Goal: Task Accomplishment & Management: Manage account settings

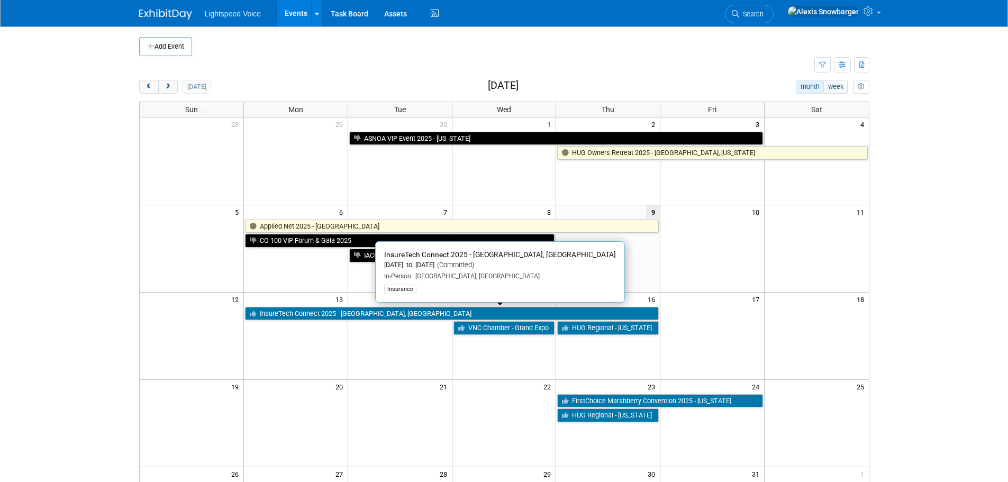
drag, startPoint x: 320, startPoint y: 312, endPoint x: 238, endPoint y: 315, distance: 82.0
click at [320, 312] on link "InsureTech Connect 2025 - [GEOGRAPHIC_DATA], [GEOGRAPHIC_DATA]" at bounding box center [452, 314] width 414 height 14
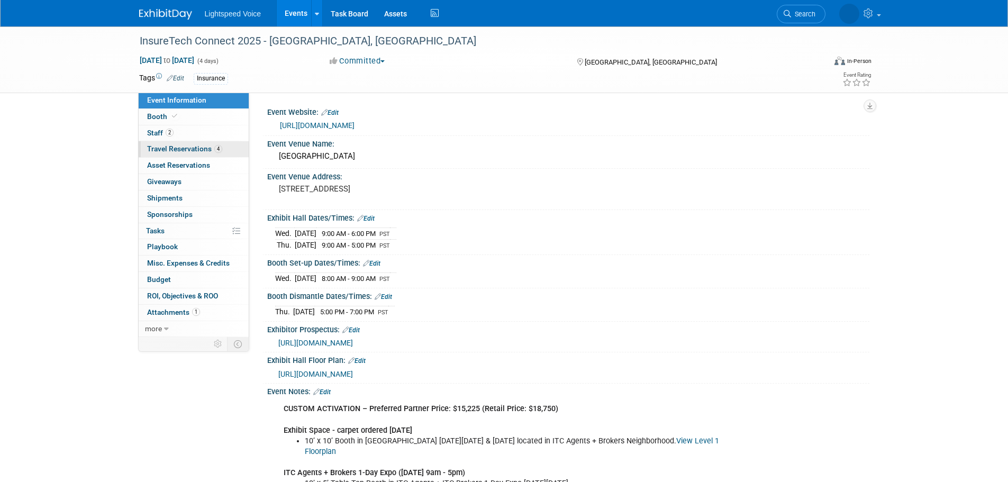
click at [183, 144] on span "Travel Reservations 4" at bounding box center [184, 148] width 75 height 8
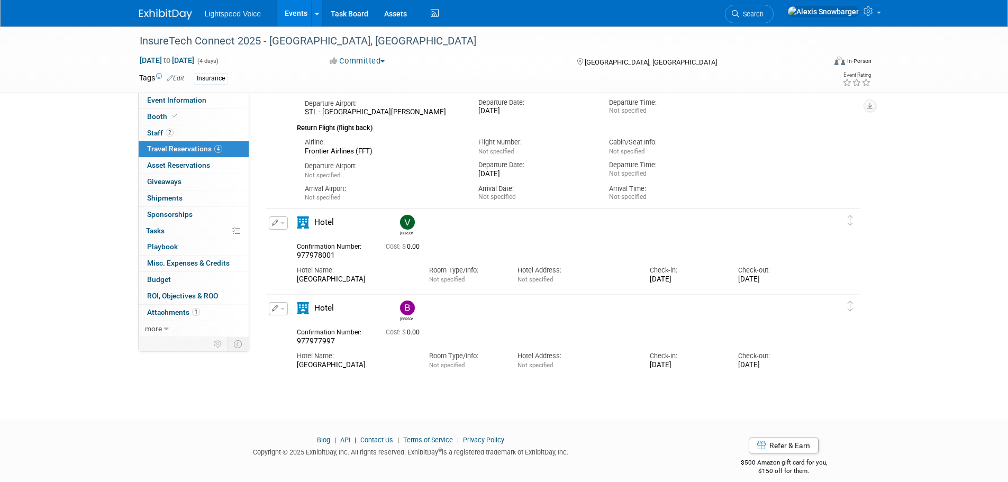
scroll to position [357, 0]
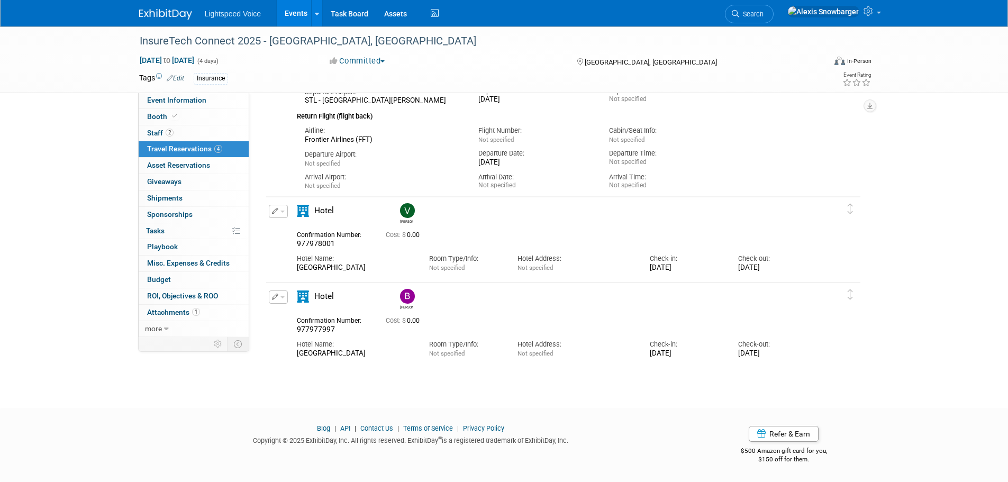
click at [320, 243] on span "977978001" at bounding box center [316, 243] width 38 height 8
copy span "977978001"
click at [321, 331] on span "977977997" at bounding box center [316, 329] width 38 height 8
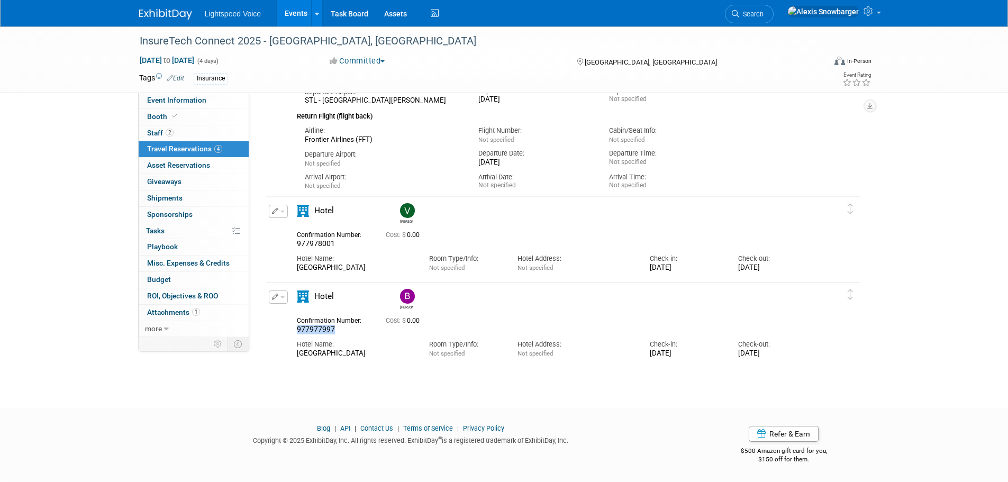
copy span "977977997"
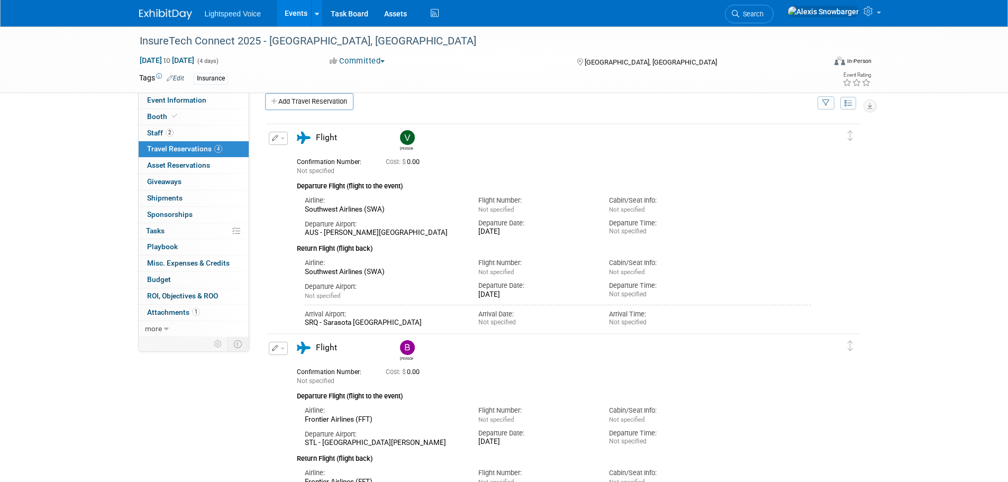
scroll to position [0, 0]
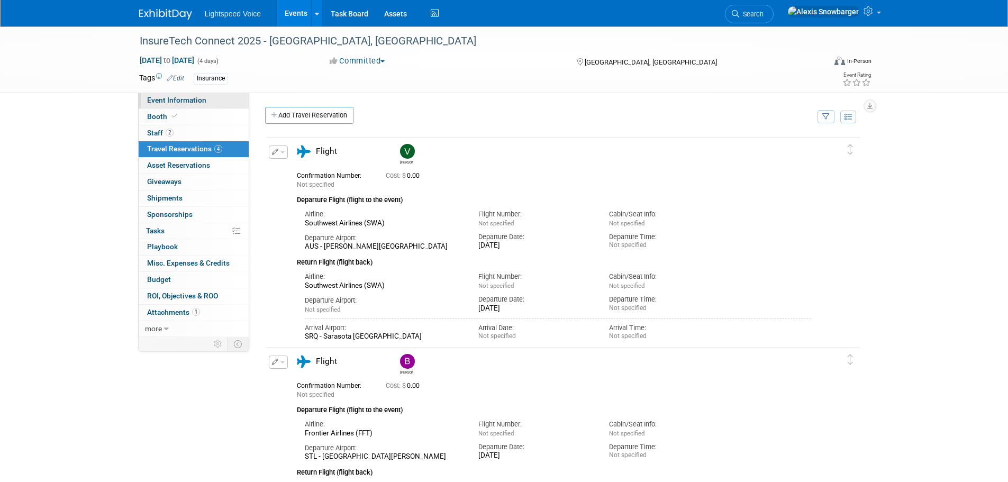
click at [171, 97] on span "Event Information" at bounding box center [176, 100] width 59 height 8
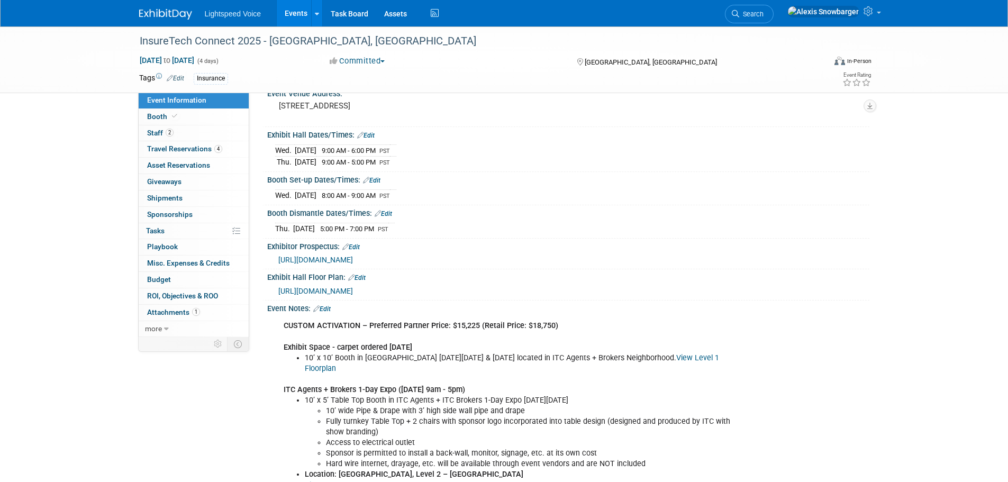
scroll to position [106, 0]
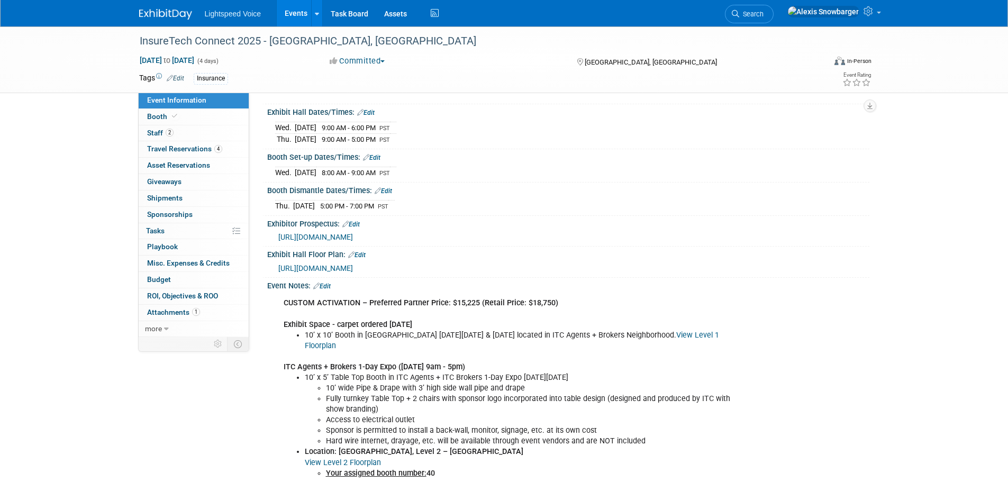
drag, startPoint x: 482, startPoint y: 267, endPoint x: 282, endPoint y: 266, distance: 199.9
click at [282, 266] on div "https://itcv2025.mapyourshow.com/8_0/exhview/index.cfm" at bounding box center [569, 268] width 583 height 12
click at [378, 249] on div "Exhibit Hall Floor Plan: Edit" at bounding box center [568, 253] width 602 height 14
click at [353, 268] on span "https://itcv2025.mapyourshow.com/8_0/exhview/index.cfm" at bounding box center [315, 268] width 75 height 8
click at [185, 123] on link "Booth" at bounding box center [194, 117] width 110 height 16
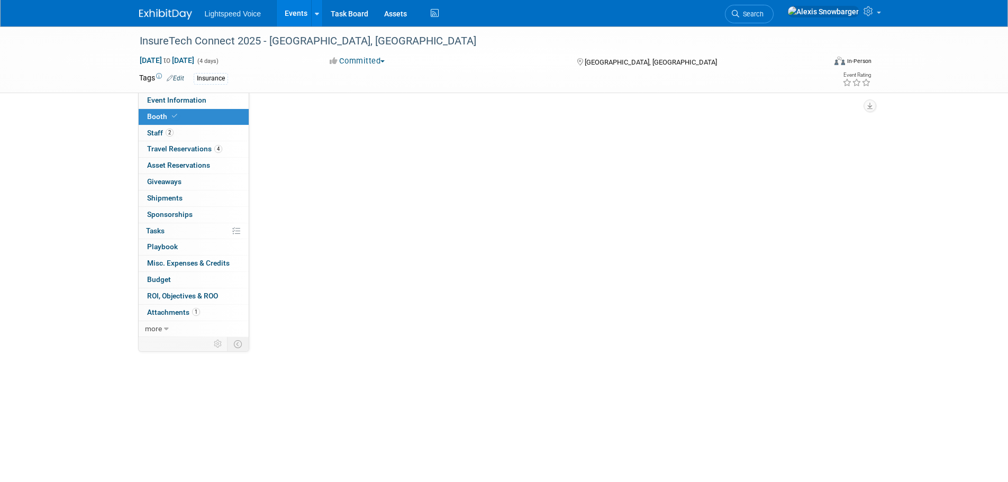
scroll to position [0, 0]
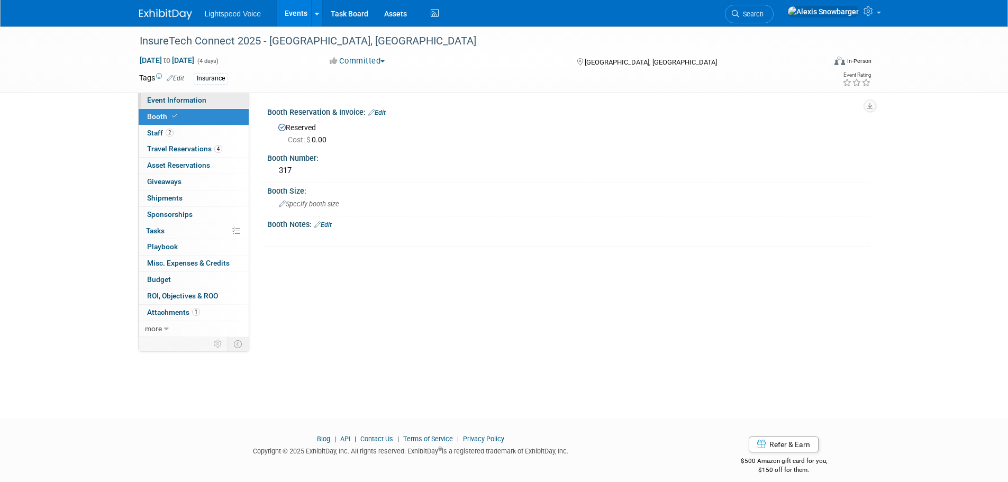
click at [186, 100] on span "Event Information" at bounding box center [176, 100] width 59 height 8
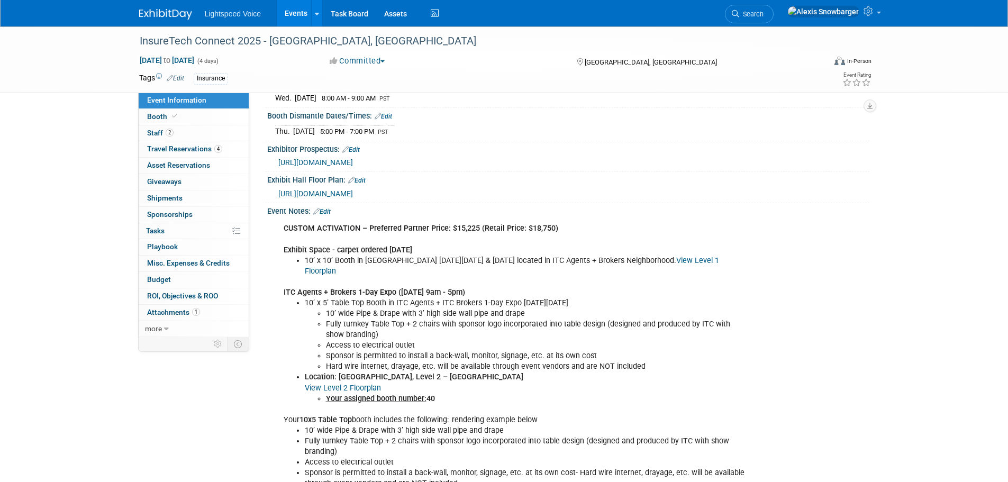
scroll to position [212, 0]
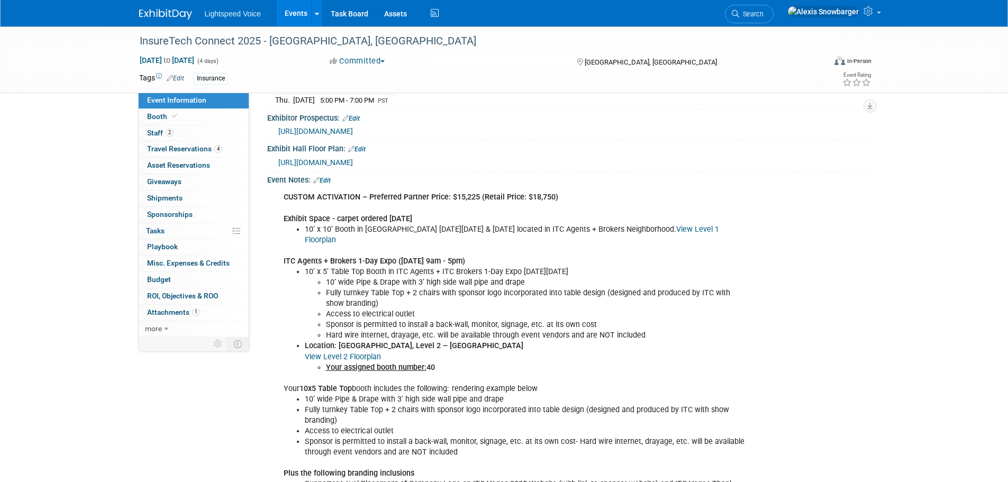
click at [344, 355] on link "View Level 2 Floorplan" at bounding box center [343, 356] width 76 height 9
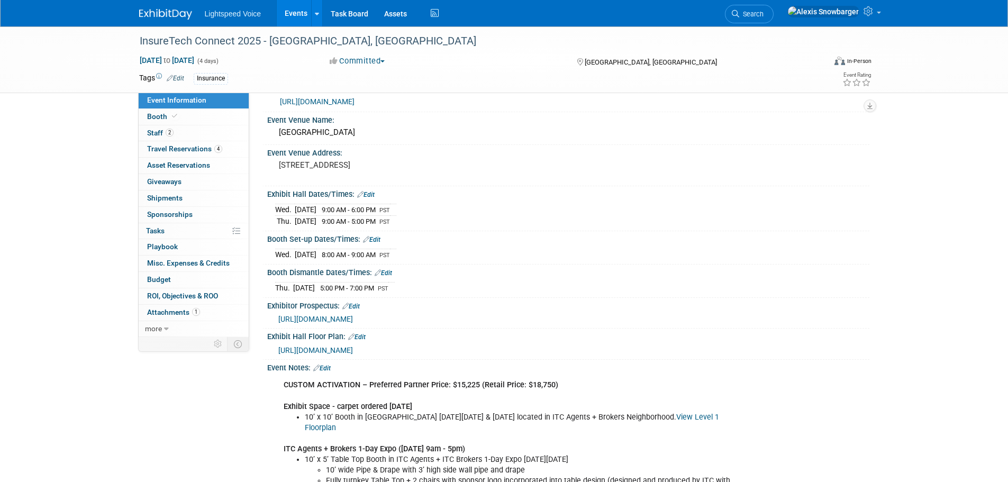
scroll to position [0, 0]
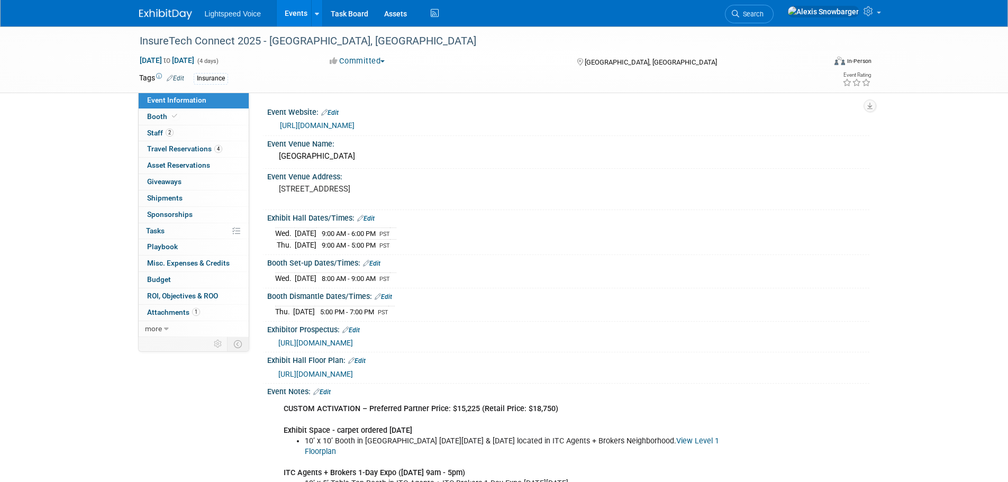
drag, startPoint x: 310, startPoint y: 305, endPoint x: 419, endPoint y: 305, distance: 109.0
click at [419, 305] on div "Thu. Oct 16, 2025 5:00 PM - 7:00 PM PST" at bounding box center [568, 310] width 586 height 14
click at [340, 309] on span "5:00 PM - 7:00 PM" at bounding box center [347, 312] width 54 height 8
click at [322, 373] on span "https://itcv2025.mapyourshow.com/8_0/exhview/index.cfm" at bounding box center [315, 374] width 75 height 8
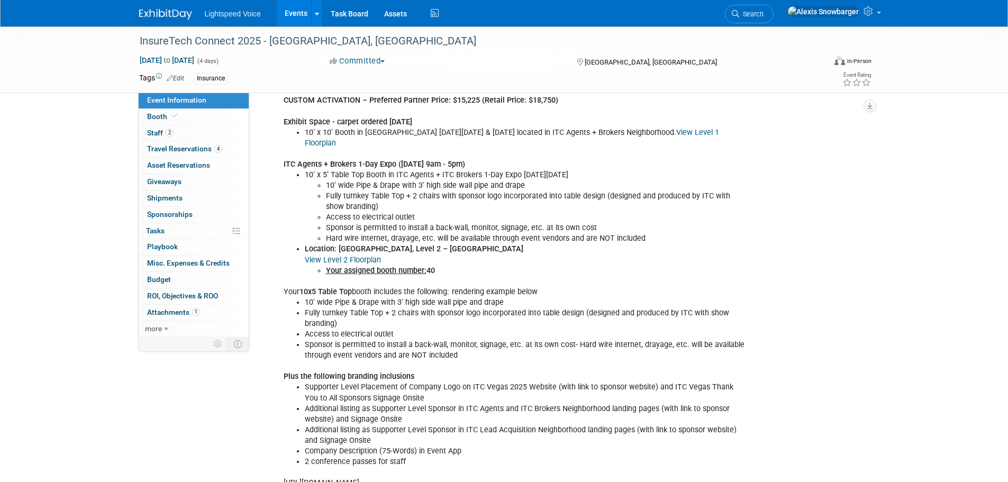
scroll to position [317, 0]
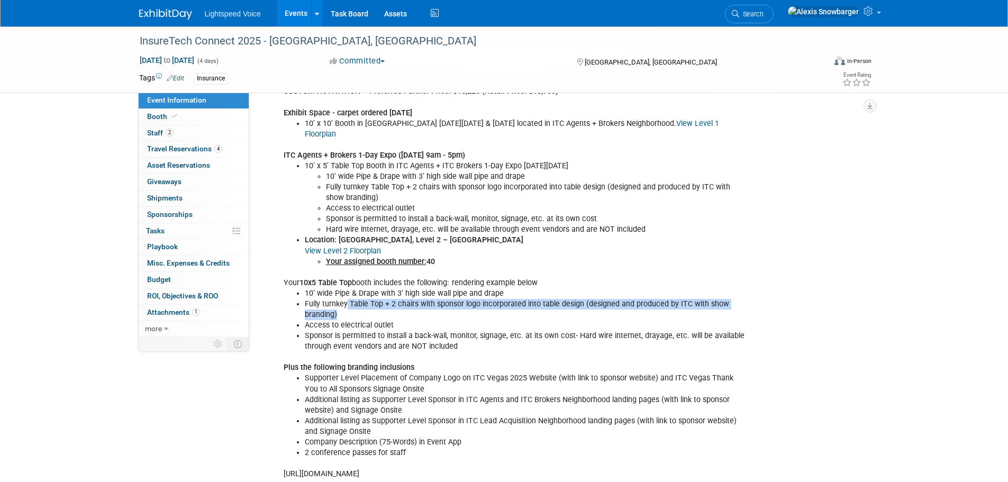
drag, startPoint x: 346, startPoint y: 303, endPoint x: 449, endPoint y: 312, distance: 103.1
click at [449, 312] on li "Fully turnkey Table Top + 2 chairs with sponsor logo incorporated into table de…" at bounding box center [526, 309] width 442 height 21
click at [469, 303] on li "Fully turnkey Table Top + 2 chairs with sponsor logo incorporated into table de…" at bounding box center [526, 309] width 442 height 21
drag, startPoint x: 356, startPoint y: 310, endPoint x: 300, endPoint y: 299, distance: 57.1
click at [300, 299] on ul "10’ wide Pipe & Drape with 3’ high side wall pipe and drape Fully turnkey Table…" at bounding box center [514, 319] width 463 height 63
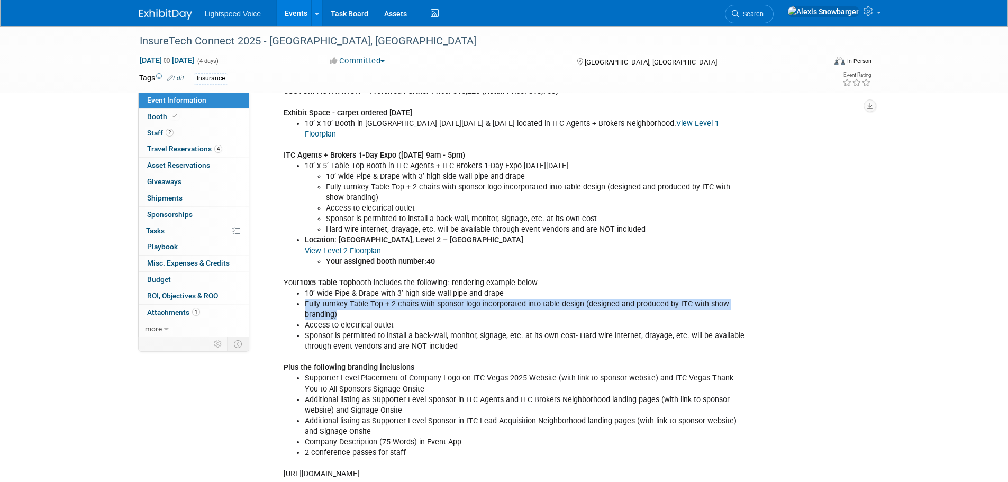
click at [313, 304] on li "Fully turnkey Table Top + 2 chairs with sponsor logo incorporated into table de…" at bounding box center [526, 309] width 442 height 21
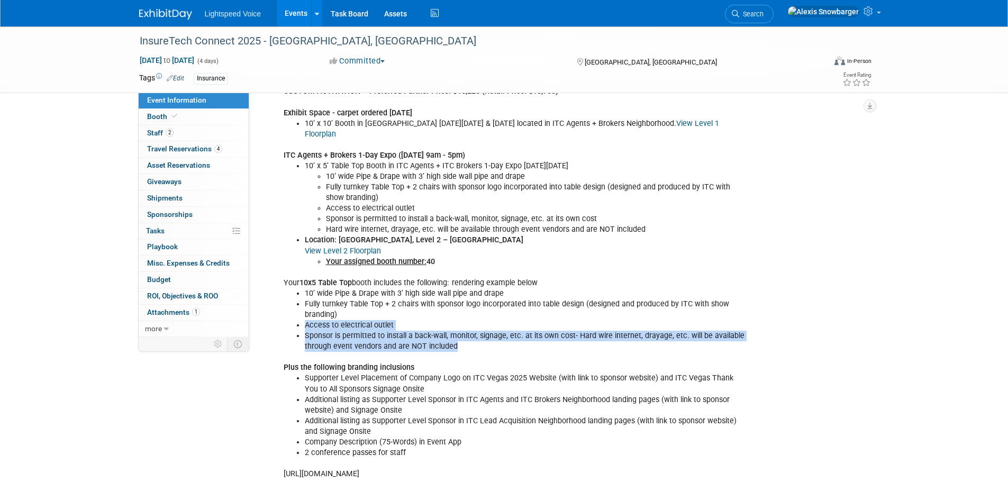
drag, startPoint x: 305, startPoint y: 324, endPoint x: 482, endPoint y: 346, distance: 178.0
click at [482, 346] on ul "10’ wide Pipe & Drape with 3’ high side wall pipe and drape Fully turnkey Table…" at bounding box center [514, 319] width 463 height 63
click at [483, 346] on li "Sponsor is permitted to install a back-wall, monitor, signage, etc. at its own …" at bounding box center [526, 341] width 442 height 21
drag, startPoint x: 454, startPoint y: 346, endPoint x: 305, endPoint y: 330, distance: 150.5
click at [305, 331] on li "Sponsor is permitted to install a back-wall, monitor, signage, etc. at its own …" at bounding box center [526, 341] width 442 height 21
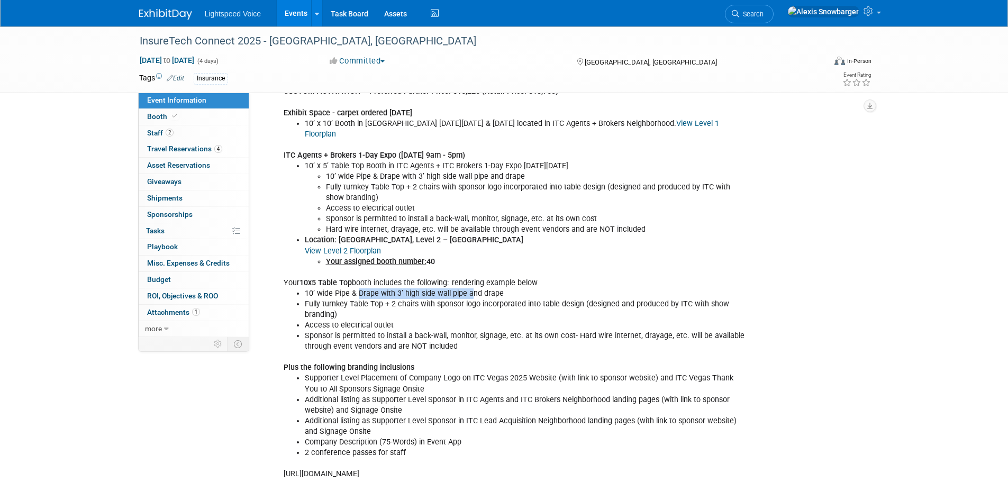
drag, startPoint x: 360, startPoint y: 295, endPoint x: 471, endPoint y: 294, distance: 111.6
click at [471, 294] on li "10’ wide Pipe & Drape with 3’ high side wall pipe and drape" at bounding box center [526, 293] width 442 height 11
click at [370, 299] on li "Fully turnkey Table Top + 2 chairs with sponsor logo incorporated into table de…" at bounding box center [526, 309] width 442 height 21
click at [403, 151] on b "ITC Agents + Brokers 1-Day Expo (Tuesday, October 14 9am - 5pm)" at bounding box center [373, 155] width 181 height 9
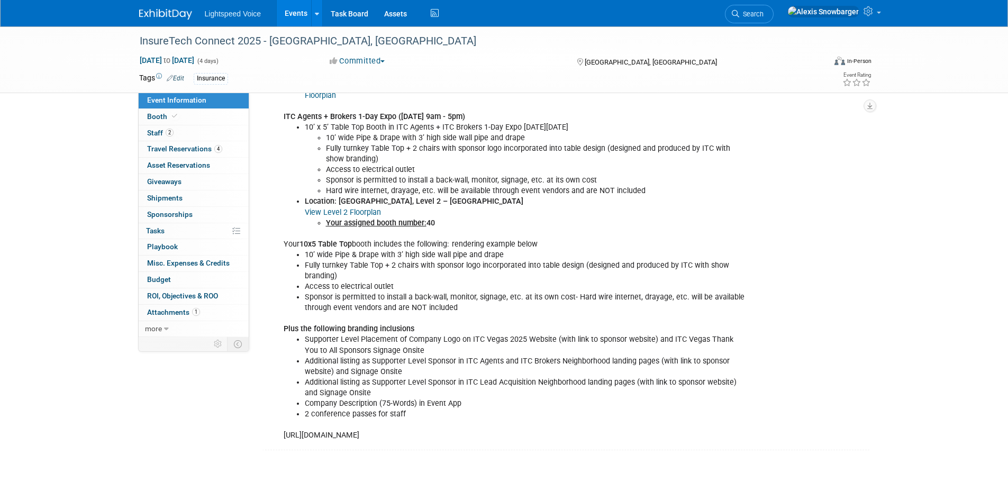
scroll to position [332, 0]
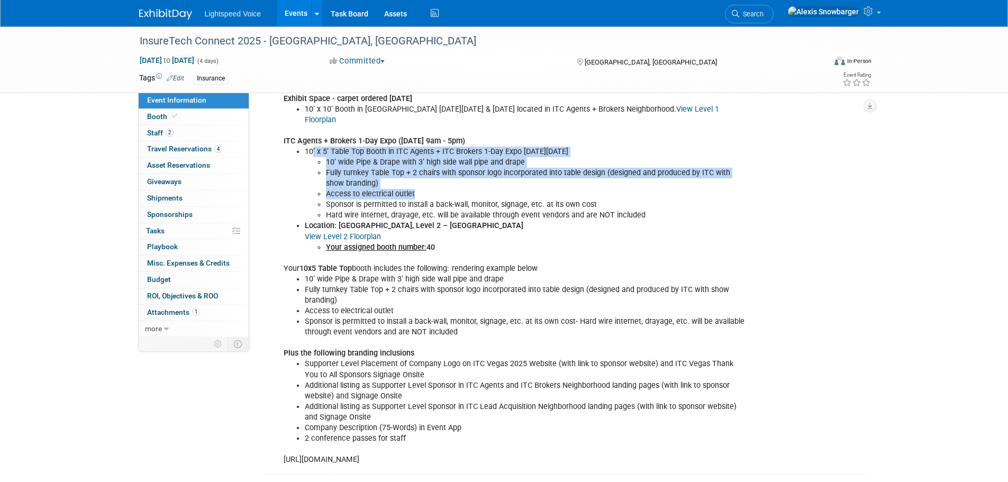
drag, startPoint x: 314, startPoint y: 150, endPoint x: 435, endPoint y: 195, distance: 129.0
click at [435, 195] on ul "10’ x 5’ Table Top Booth in ITC Agents + ITC Brokers 1-Day Expo on Tuesday, Oct…" at bounding box center [514, 184] width 463 height 75
click at [353, 175] on li "Fully turnkey Table Top + 2 chairs with sponsor logo incorporated into table de…" at bounding box center [536, 178] width 420 height 21
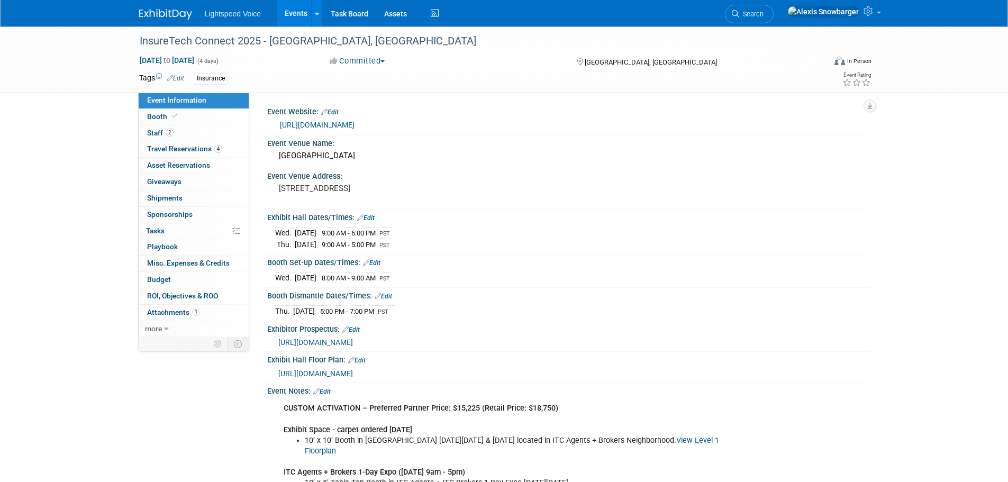
scroll to position [0, 0]
click at [180, 305] on link "1 Attachments 1" at bounding box center [194, 313] width 110 height 16
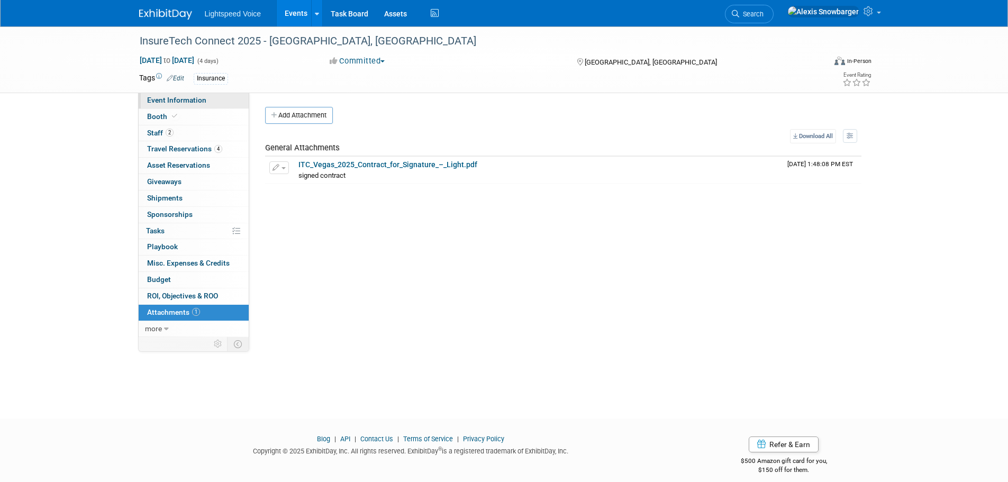
click at [175, 99] on span "Event Information" at bounding box center [176, 100] width 59 height 8
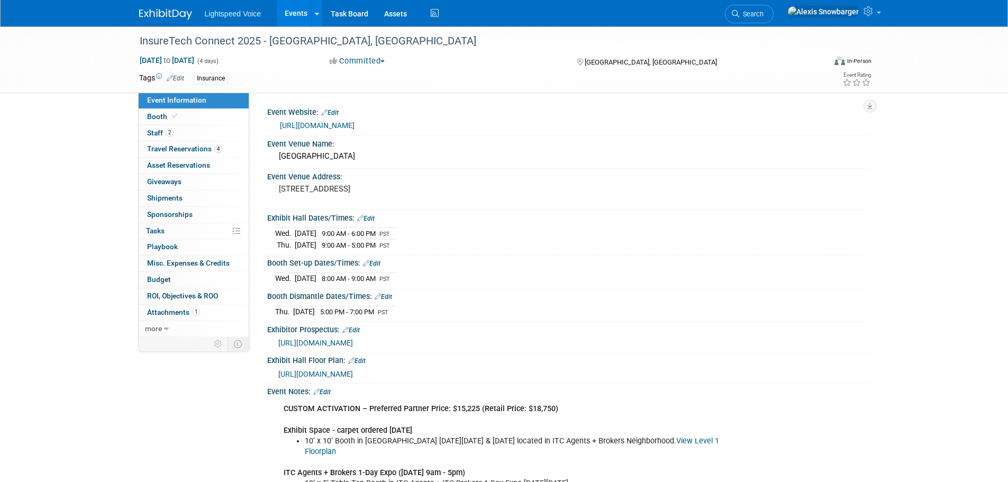
click at [355, 66] on button "Committed" at bounding box center [357, 61] width 63 height 11
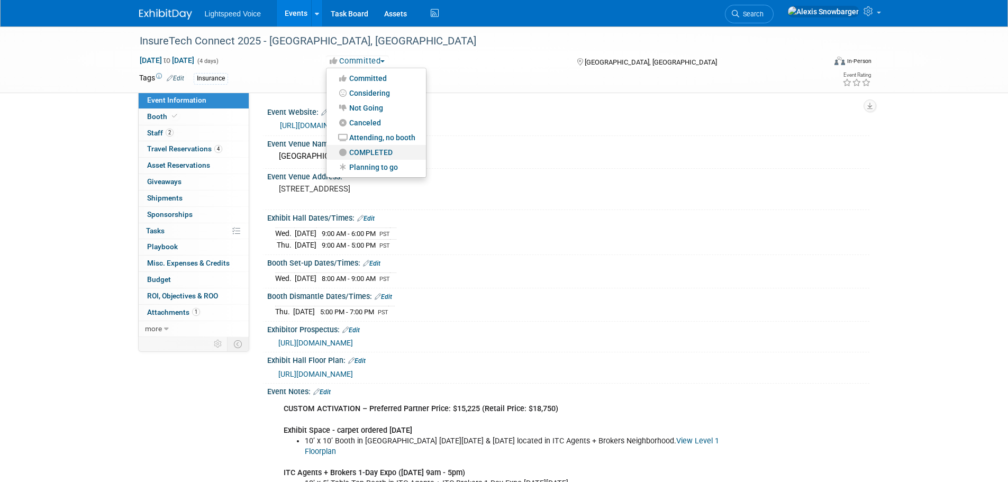
click at [371, 154] on link "COMPLETED" at bounding box center [375, 152] width 99 height 15
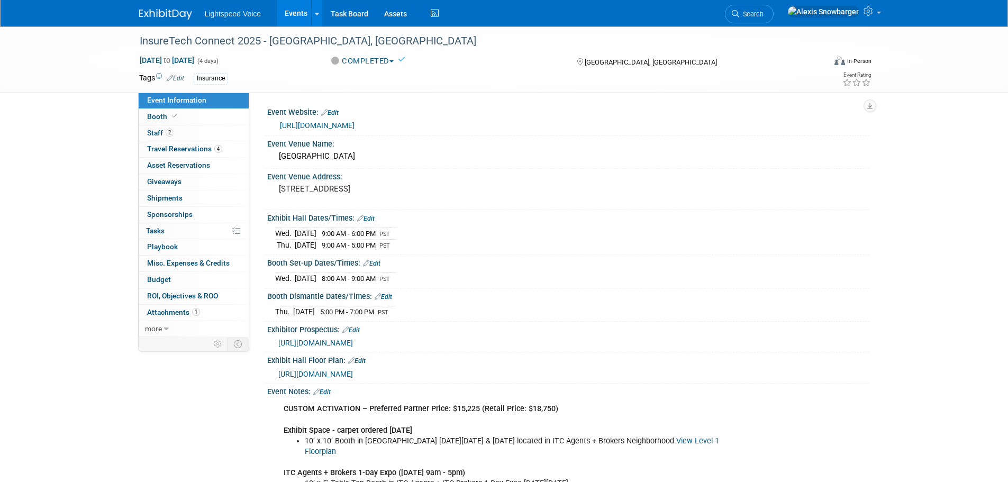
click at [294, 14] on link "Events" at bounding box center [296, 13] width 39 height 26
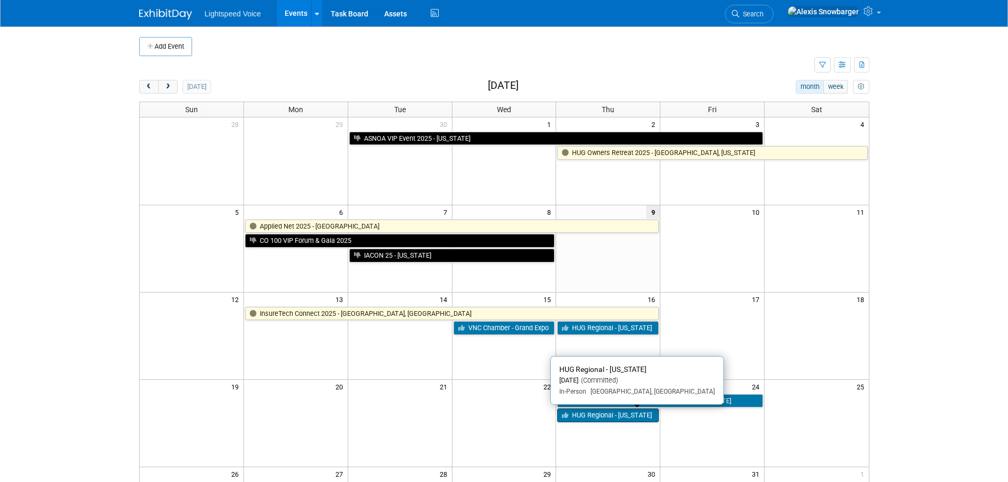
click at [610, 422] on link "HUG Regional - [US_STATE]" at bounding box center [608, 415] width 102 height 14
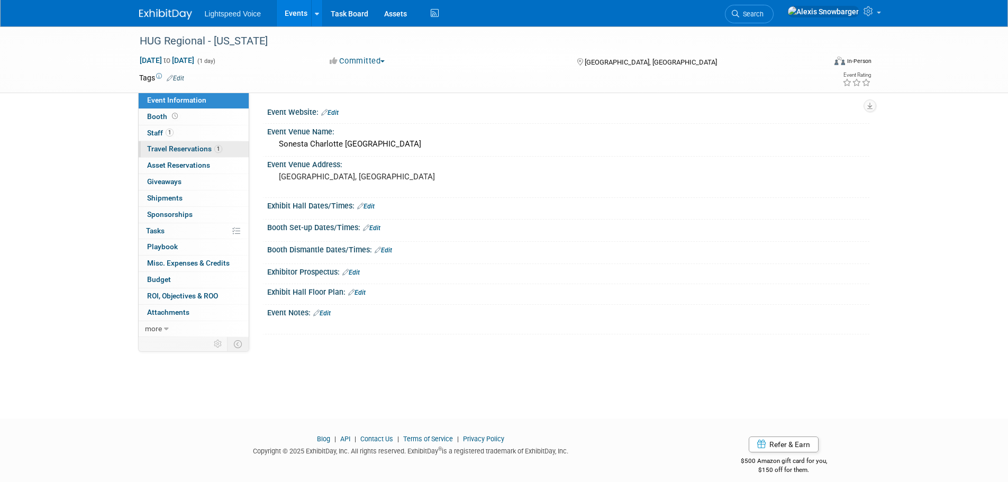
click at [185, 157] on link "1 Travel Reservations 1" at bounding box center [194, 149] width 110 height 16
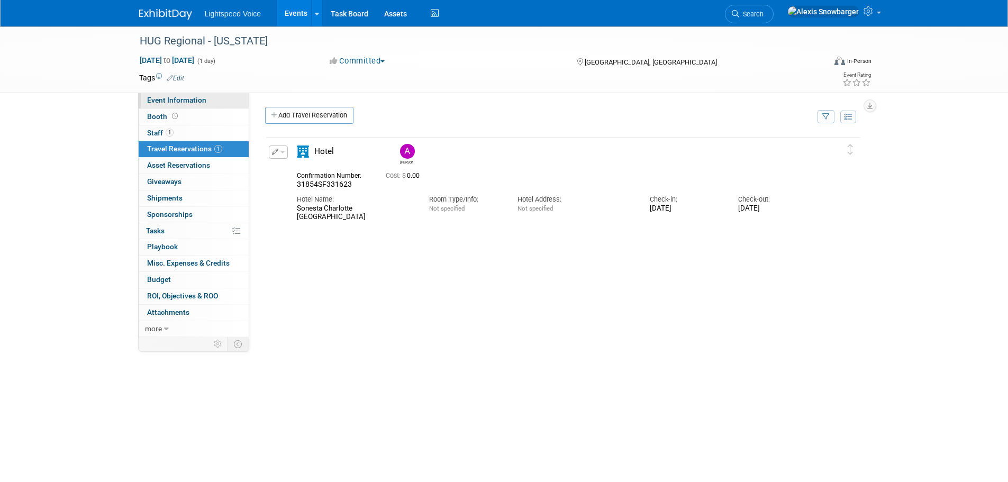
click at [185, 103] on span "Event Information" at bounding box center [176, 100] width 59 height 8
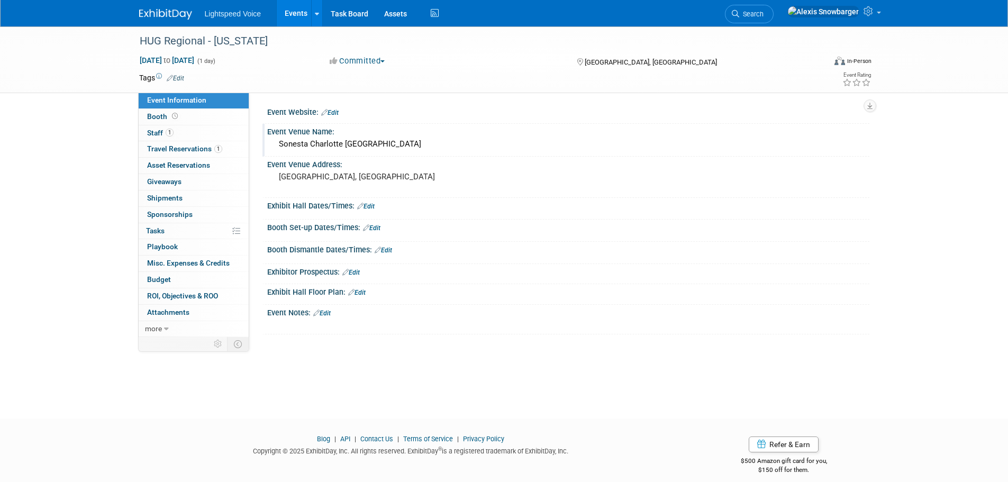
click at [379, 148] on div "Sonesta Charlotte [GEOGRAPHIC_DATA]" at bounding box center [568, 144] width 586 height 16
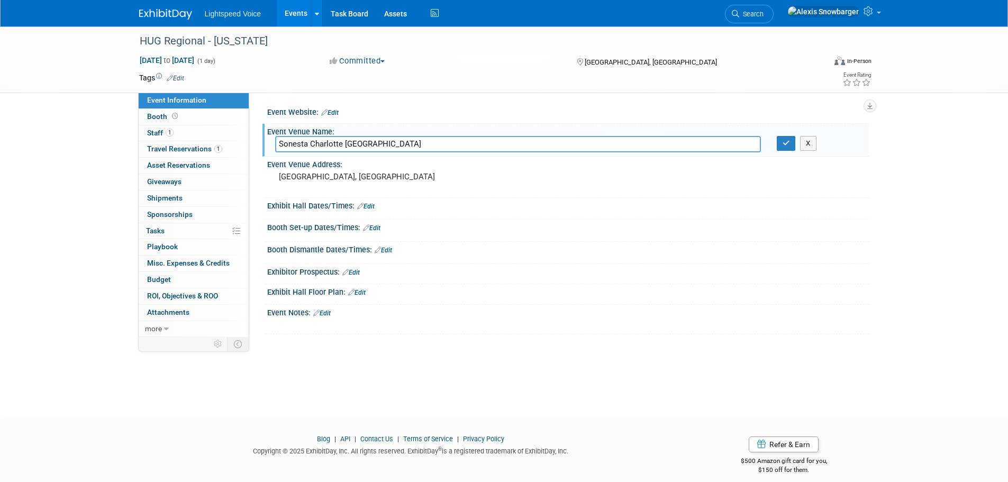
click at [379, 147] on input "Sonesta Charlotte [GEOGRAPHIC_DATA]" at bounding box center [518, 144] width 486 height 16
click at [793, 140] on button "button" at bounding box center [785, 143] width 19 height 15
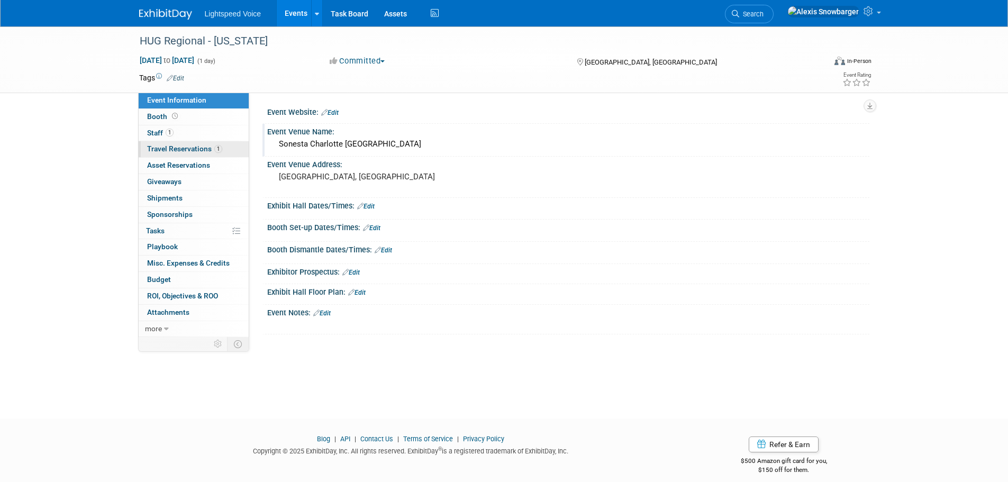
click at [183, 150] on span "Travel Reservations 1" at bounding box center [184, 148] width 75 height 8
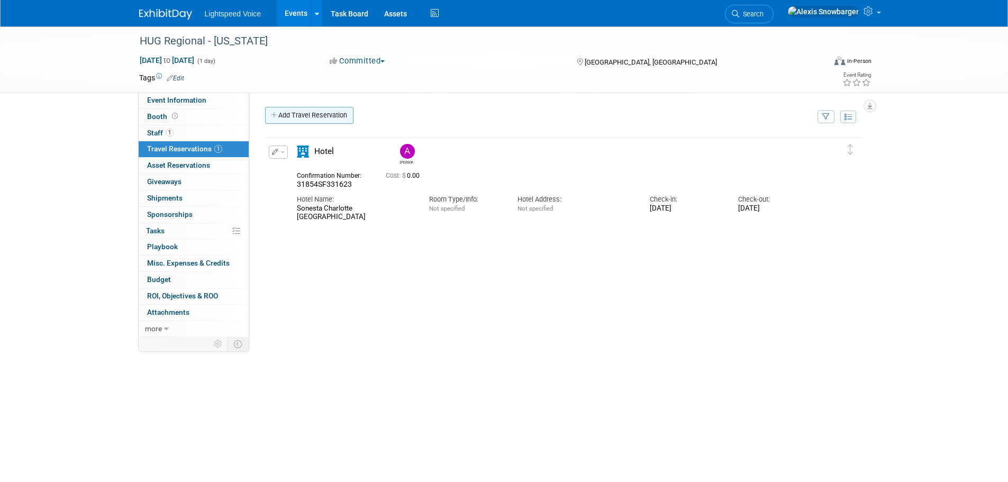
click at [338, 116] on link "Add Travel Reservation" at bounding box center [309, 115] width 88 height 17
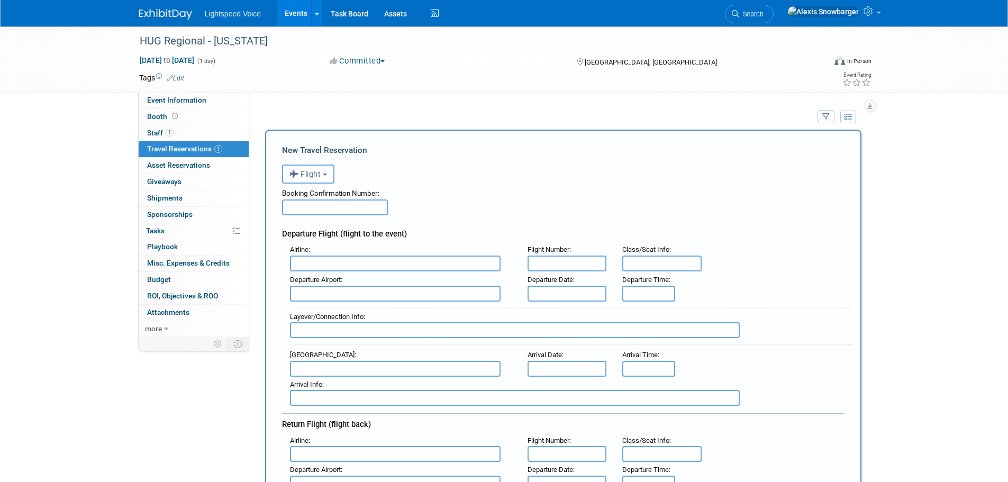
click at [315, 265] on input "text" at bounding box center [395, 263] width 211 height 16
click at [345, 279] on span "Southwe st Airlines (SWA)" at bounding box center [400, 280] width 220 height 17
type input "Southwest Airlines (SWA)"
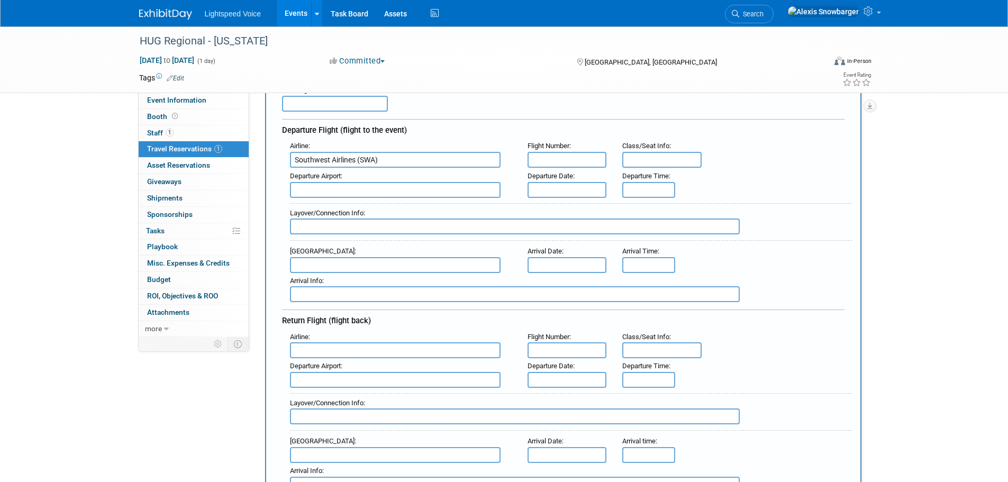
scroll to position [106, 0]
click at [554, 190] on input "text" at bounding box center [566, 188] width 79 height 16
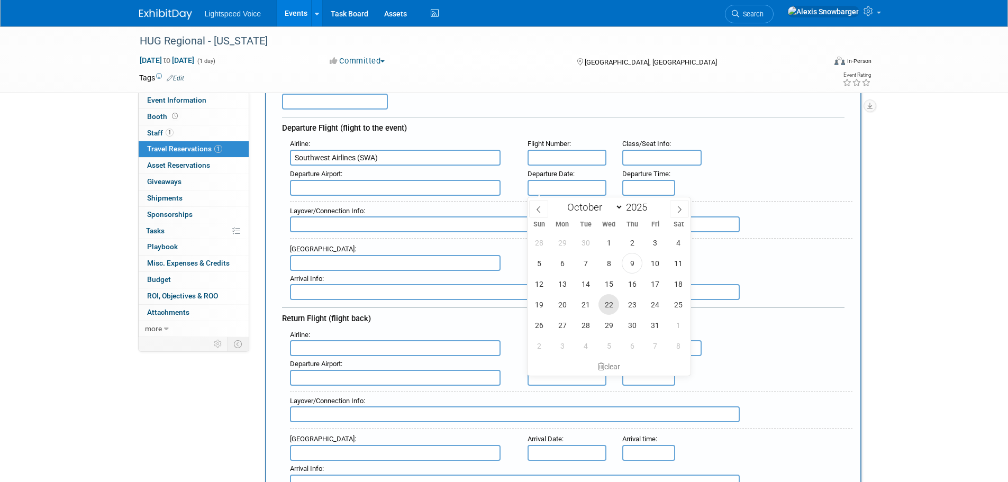
click at [607, 301] on span "22" at bounding box center [608, 304] width 21 height 21
type input "[DATE]"
click at [543, 375] on input "text" at bounding box center [566, 378] width 79 height 16
click at [655, 304] on span "24" at bounding box center [655, 300] width 21 height 21
type input "[DATE]"
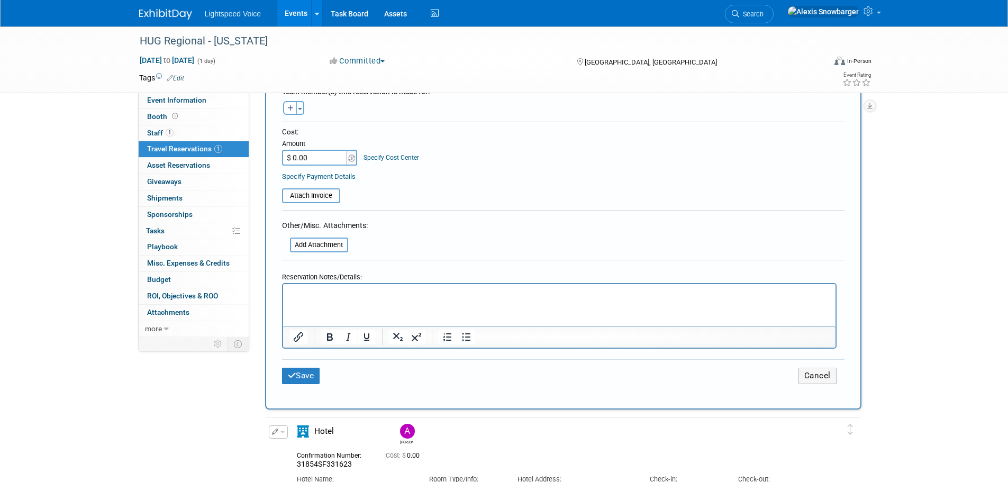
scroll to position [529, 0]
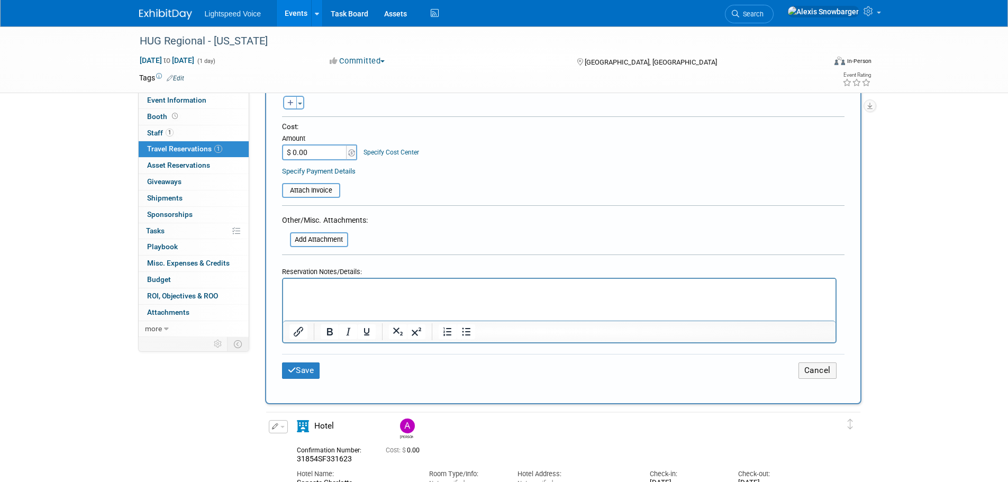
click at [289, 103] on icon "button" at bounding box center [290, 103] width 6 height 7
select select
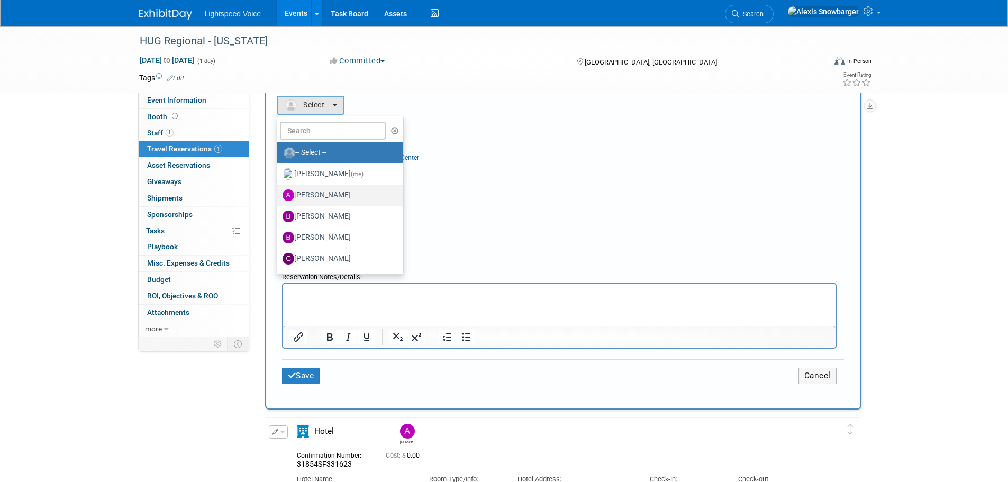
click at [310, 195] on label "[PERSON_NAME]" at bounding box center [337, 195] width 111 height 17
click at [279, 195] on input "[PERSON_NAME]" at bounding box center [275, 193] width 7 height 7
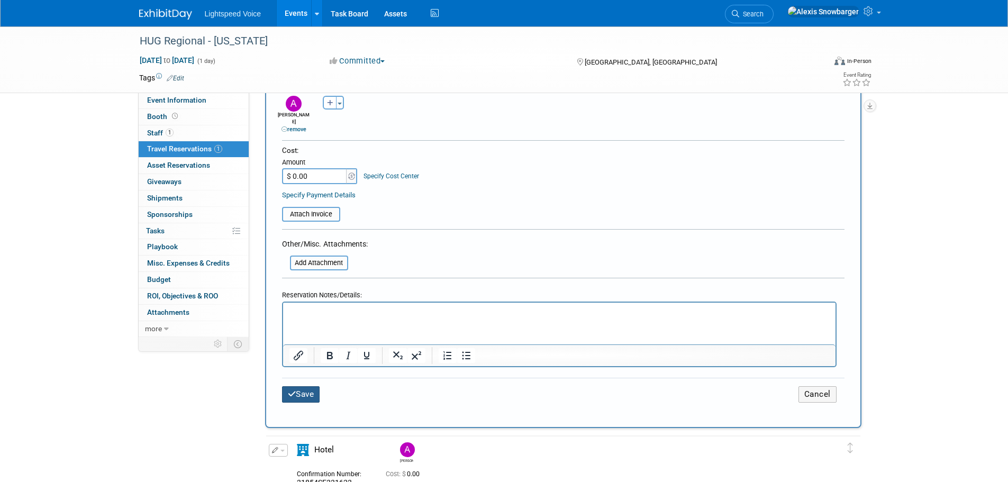
click at [303, 386] on button "Save" at bounding box center [301, 394] width 38 height 16
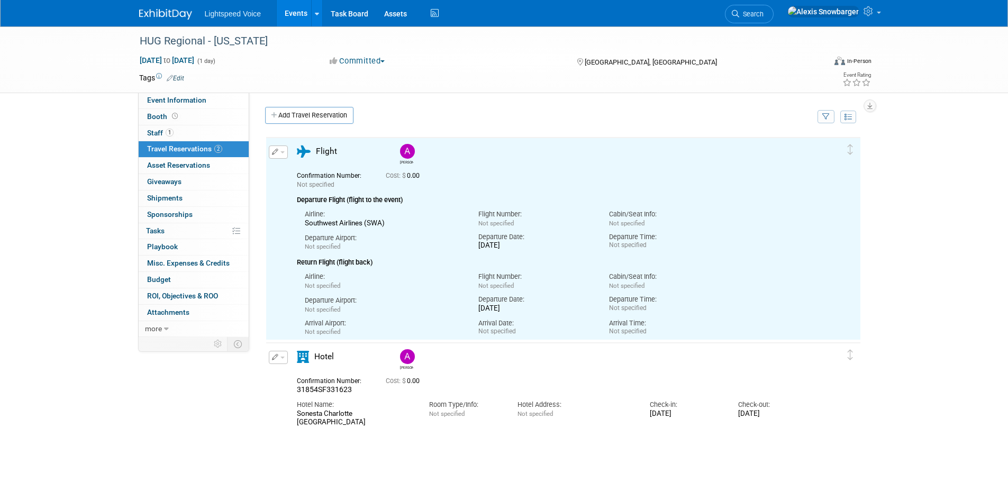
scroll to position [0, 0]
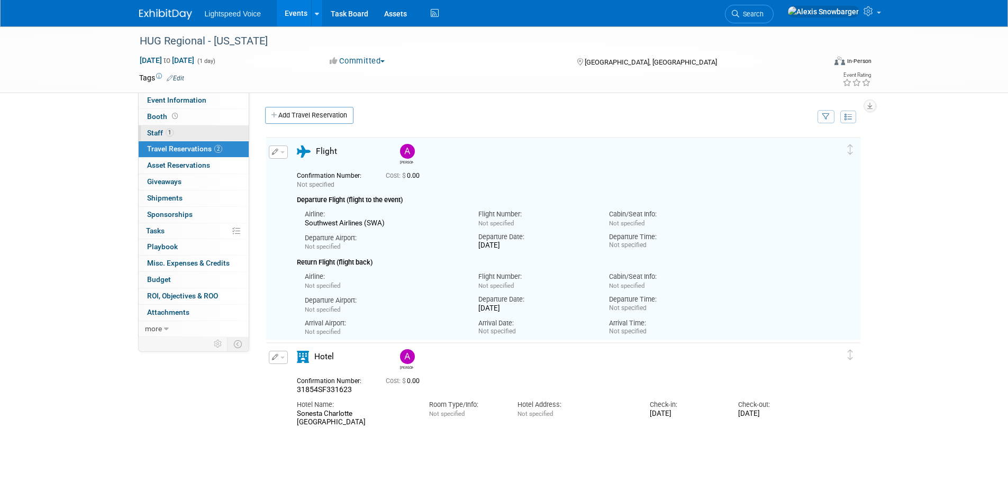
click at [207, 131] on link "1 Staff 1" at bounding box center [194, 133] width 110 height 16
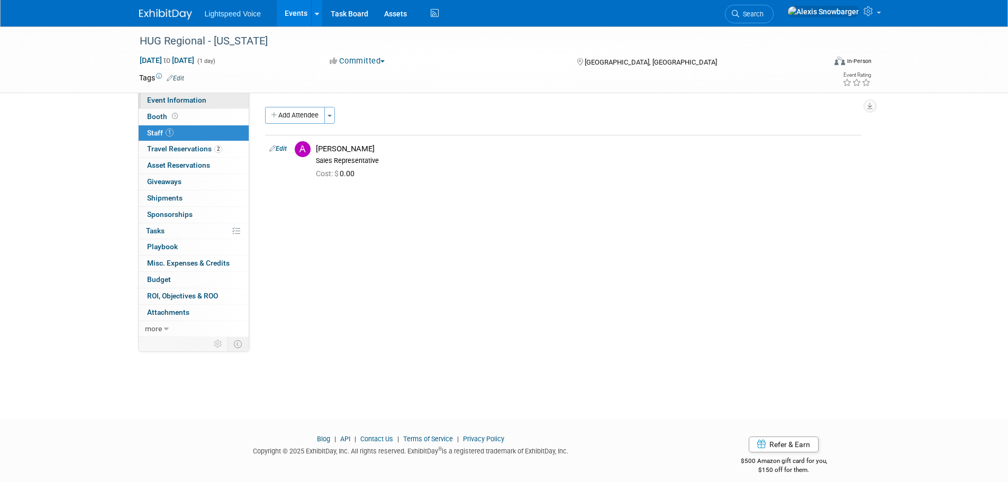
click at [203, 98] on span "Event Information" at bounding box center [176, 100] width 59 height 8
